Goal: Book appointment/travel/reservation

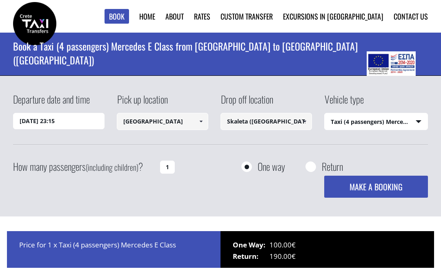
select select "540"
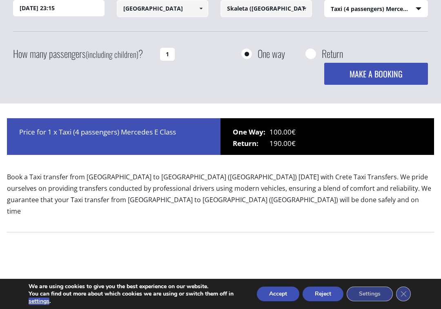
scroll to position [113, 0]
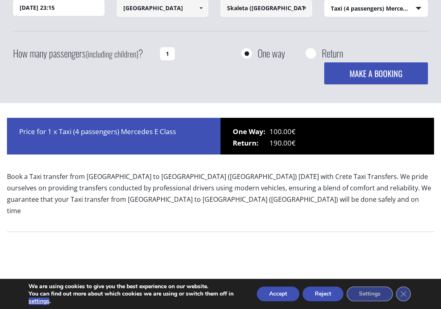
click at [277, 278] on button "Accept" at bounding box center [278, 294] width 42 height 15
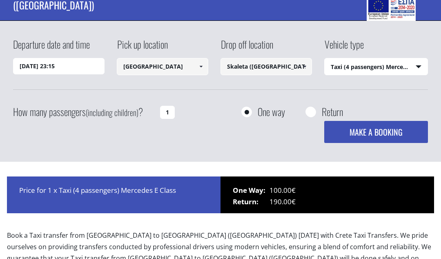
scroll to position [0, 0]
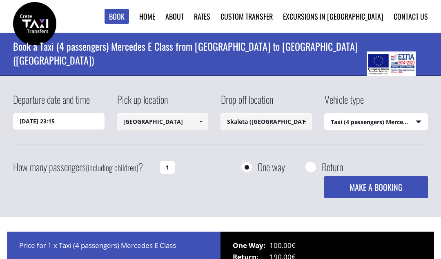
click at [311, 167] on input "Return" at bounding box center [310, 167] width 10 height 10
radio input "true"
type input "Skaleta ([GEOGRAPHIC_DATA])"
type input "[GEOGRAPHIC_DATA]"
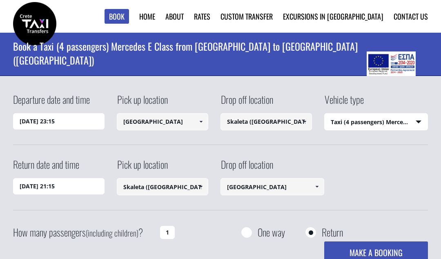
click at [251, 233] on input "One way" at bounding box center [246, 233] width 10 height 10
radio input "true"
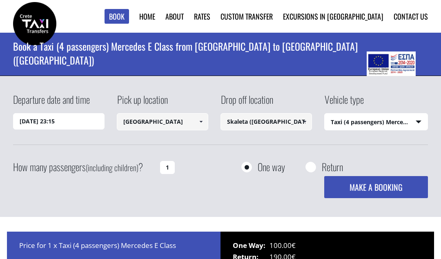
click at [302, 120] on span at bounding box center [304, 121] width 7 height 7
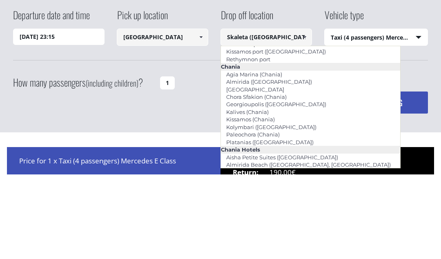
scroll to position [36, 0]
click at [275, 138] on link "Rethymnon port" at bounding box center [248, 143] width 55 height 11
type input "Rethymnon port"
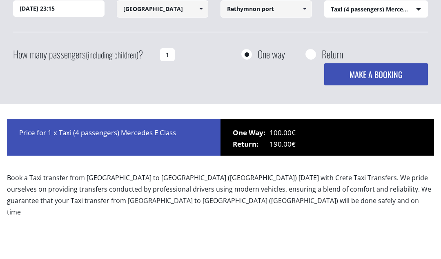
scroll to position [0, 0]
